Goal: Information Seeking & Learning: Learn about a topic

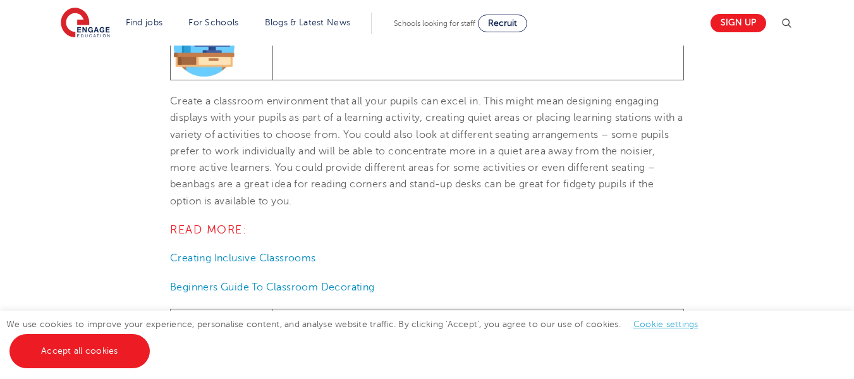
scroll to position [1859, 0]
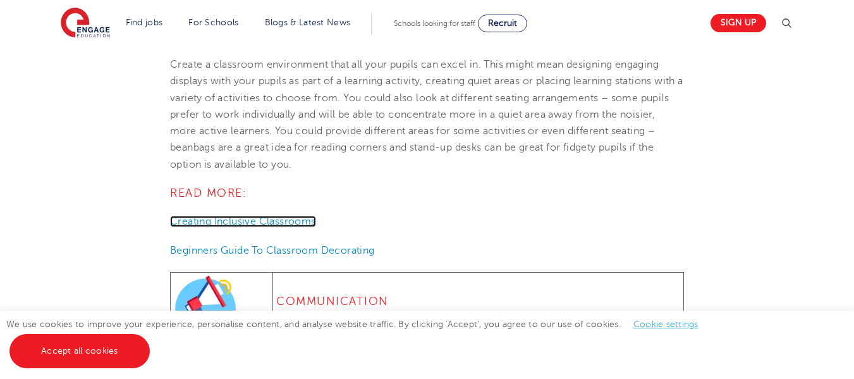
click at [214, 227] on span "Creating Inclusive Classrooms" at bounding box center [243, 221] width 146 height 11
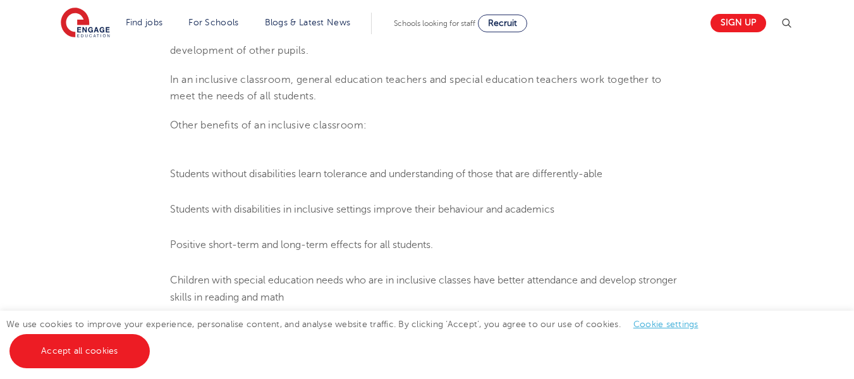
scroll to position [1011, 0]
